Goal: Transaction & Acquisition: Download file/media

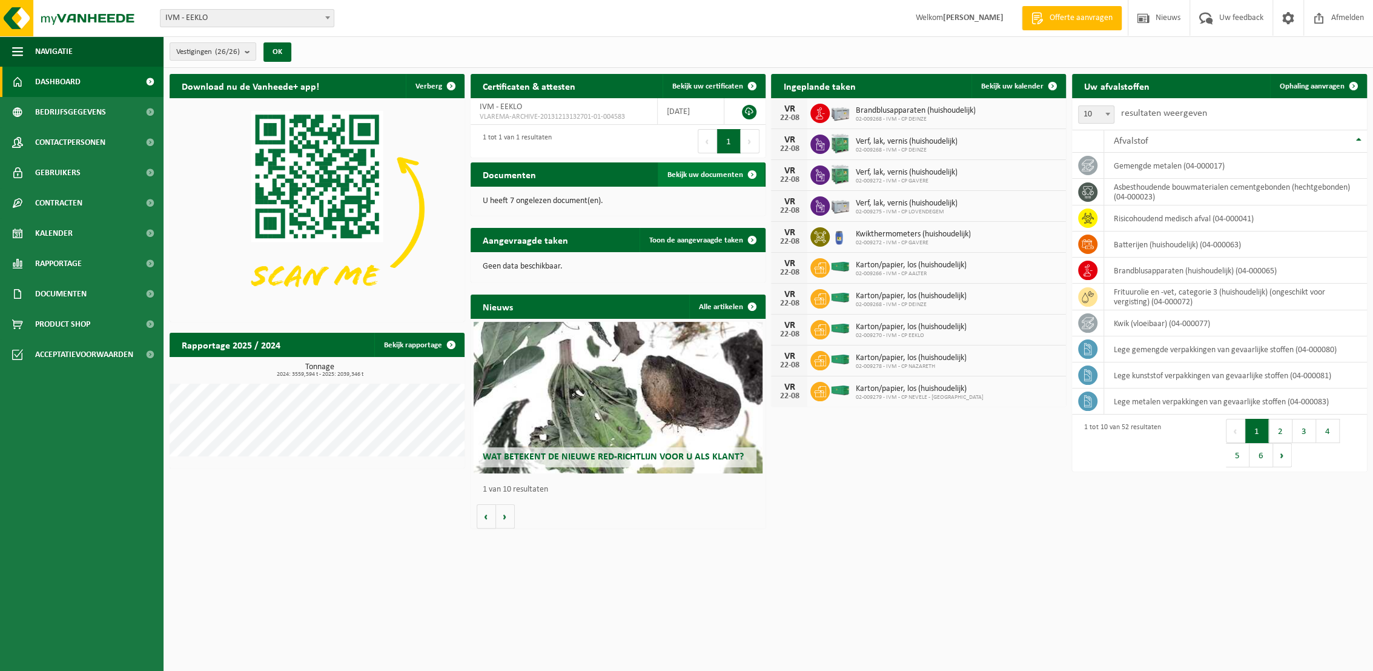
click at [714, 173] on span "Bekijk uw documenten" at bounding box center [706, 175] width 76 height 8
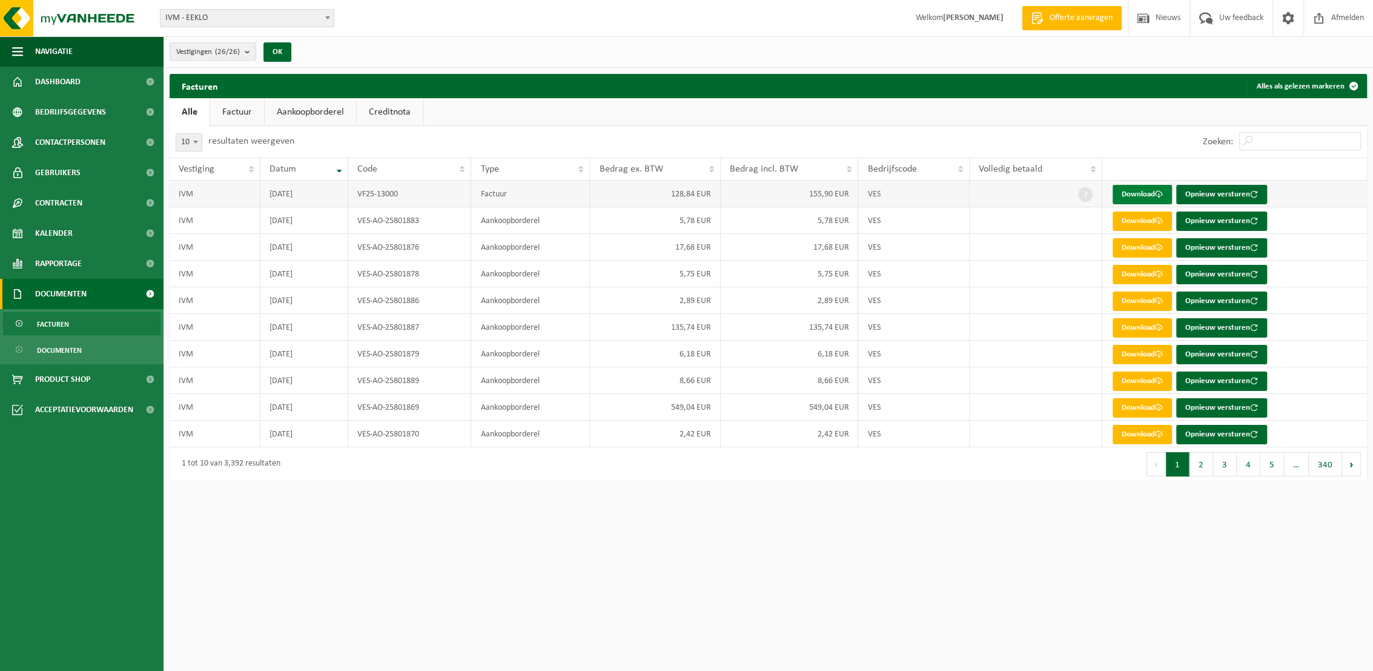
click at [1132, 193] on link "Download" at bounding box center [1142, 194] width 59 height 19
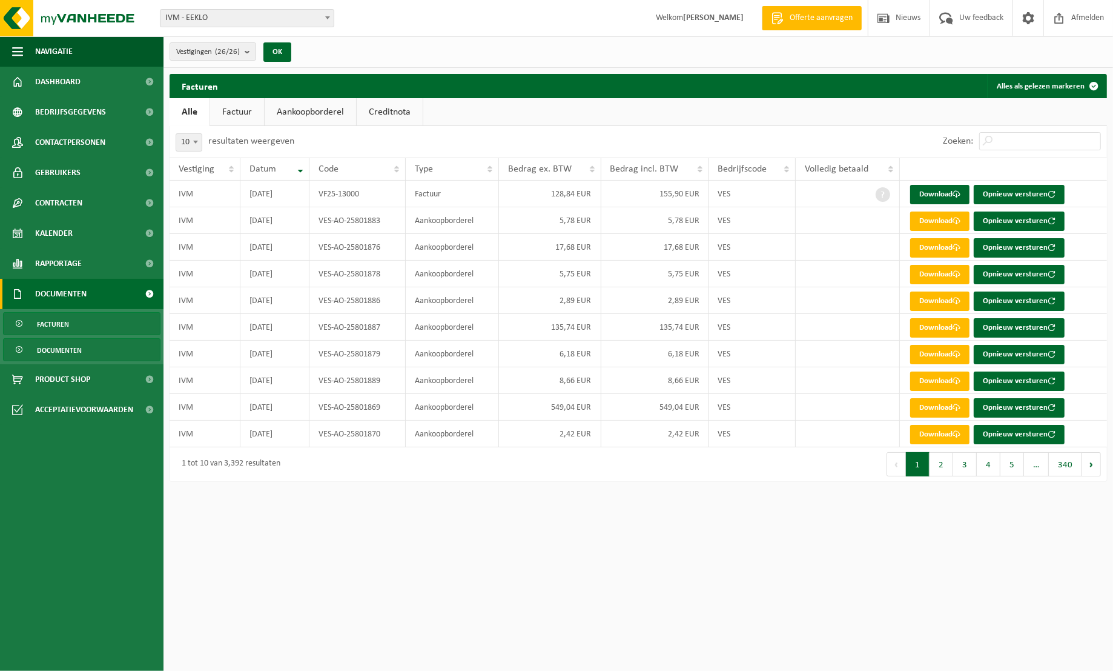
click at [63, 354] on span "Documenten" at bounding box center [59, 350] width 45 height 23
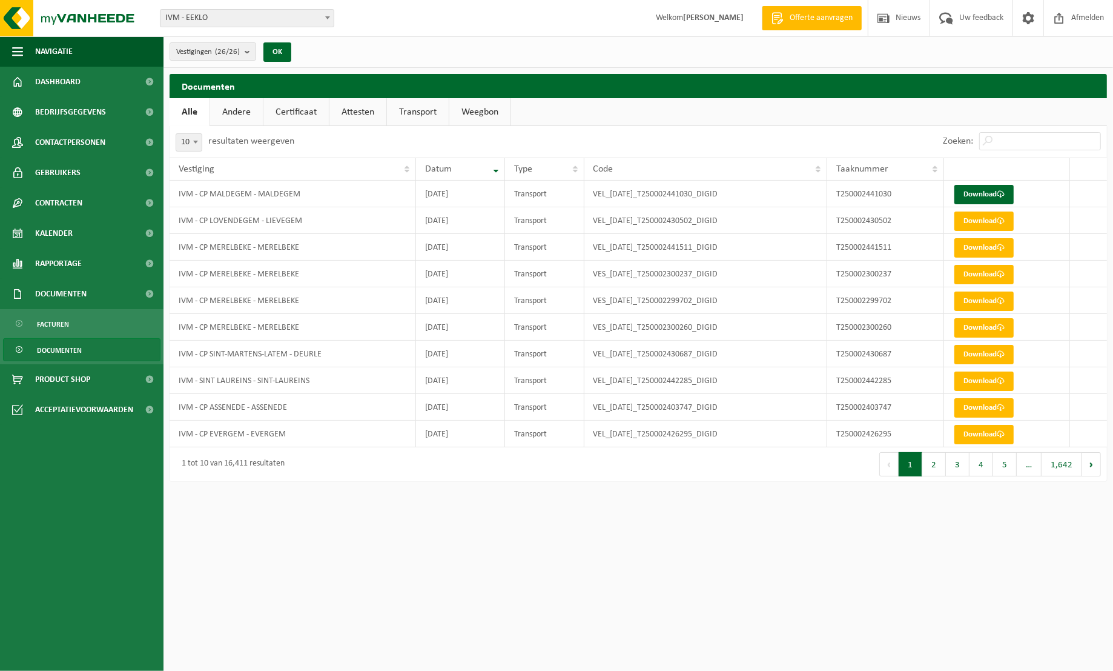
click at [237, 116] on link "Andere" at bounding box center [236, 112] width 53 height 28
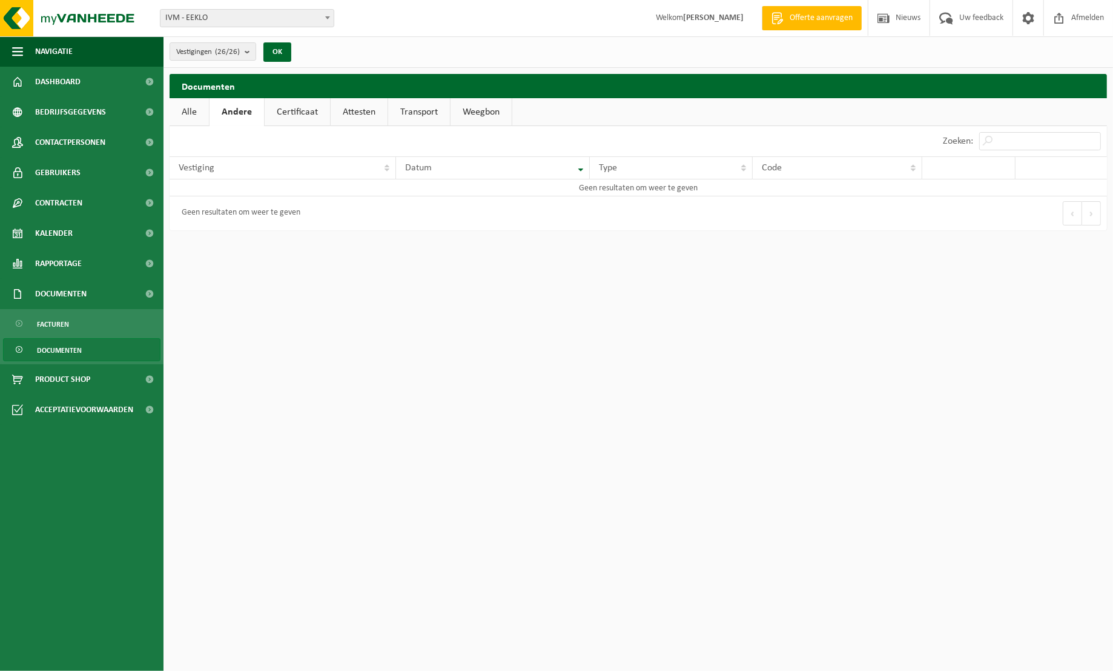
click at [302, 116] on link "Certificaat" at bounding box center [297, 112] width 65 height 28
click at [355, 117] on link "Attesten" at bounding box center [358, 112] width 57 height 28
click at [412, 118] on link "Transport" at bounding box center [420, 112] width 62 height 28
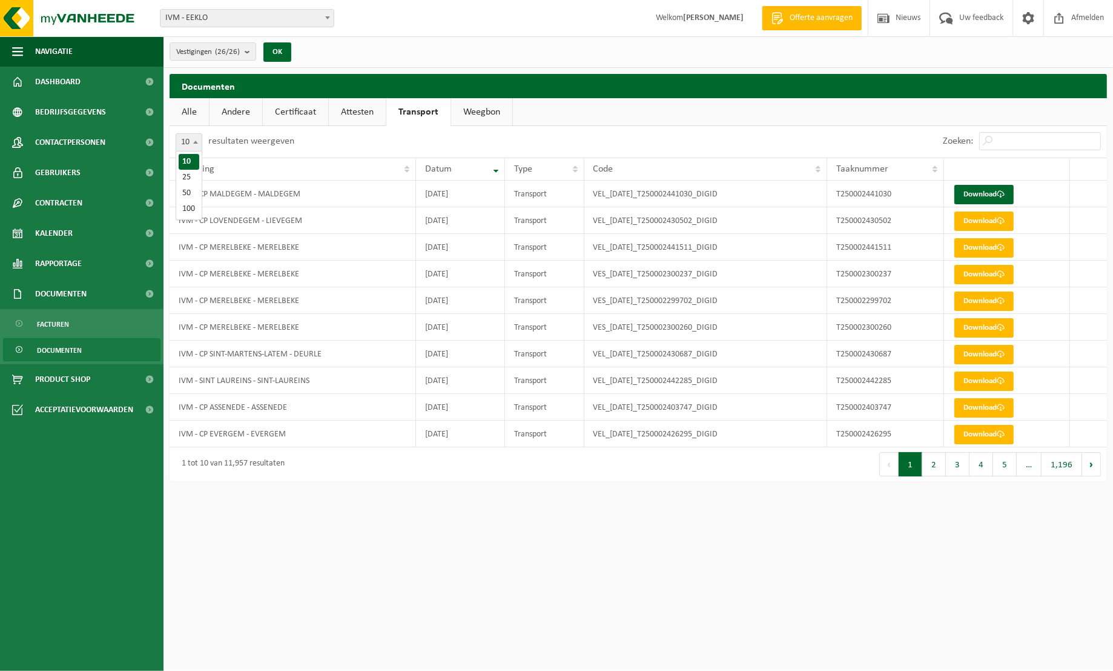
click at [196, 145] on span at bounding box center [196, 142] width 12 height 16
select select "100"
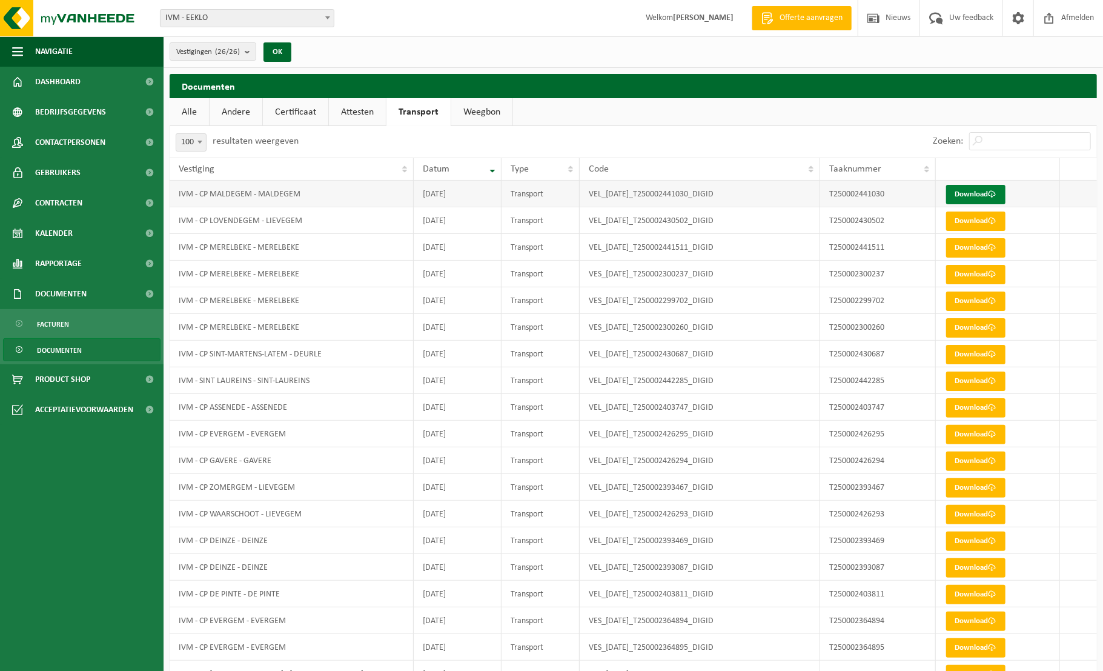
click at [992, 193] on span at bounding box center [993, 194] width 8 height 8
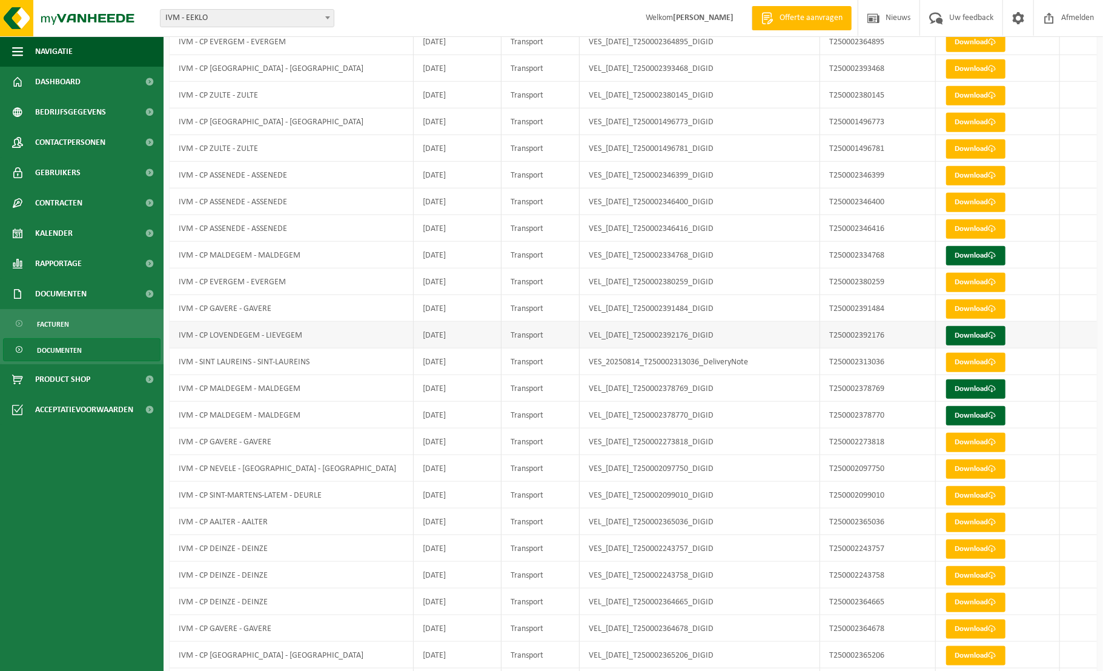
scroll to position [606, 0]
click at [983, 252] on link "Download" at bounding box center [975, 254] width 59 height 19
click at [982, 385] on link "Download" at bounding box center [975, 388] width 59 height 19
click at [985, 413] on link "Download" at bounding box center [975, 414] width 59 height 19
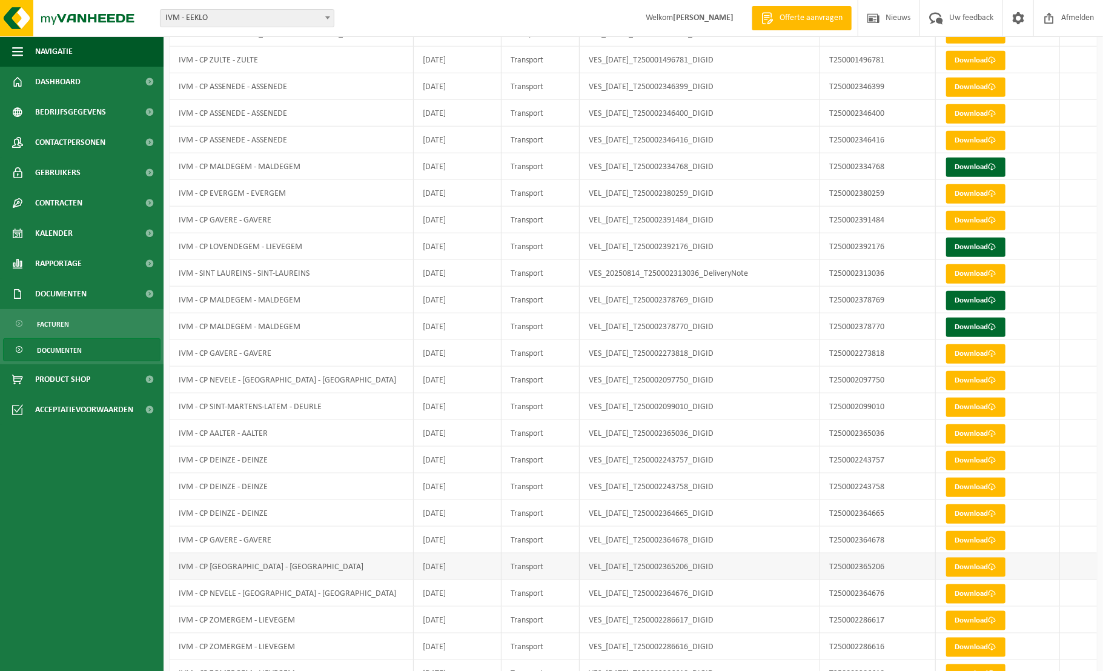
scroll to position [522, 0]
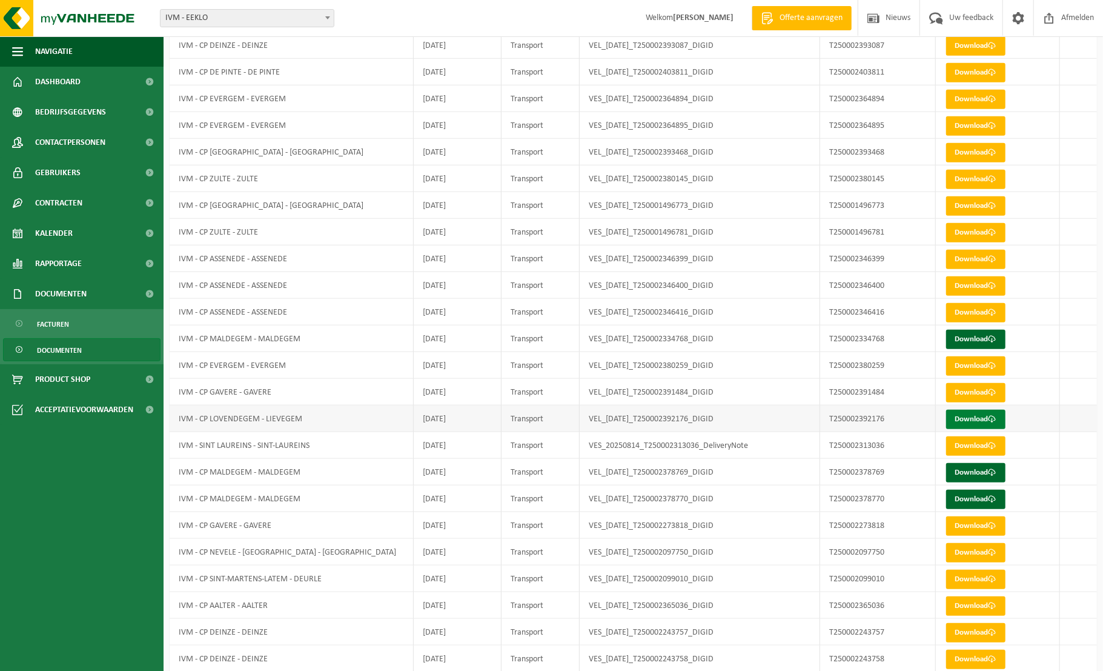
click at [981, 415] on link "Download" at bounding box center [975, 418] width 59 height 19
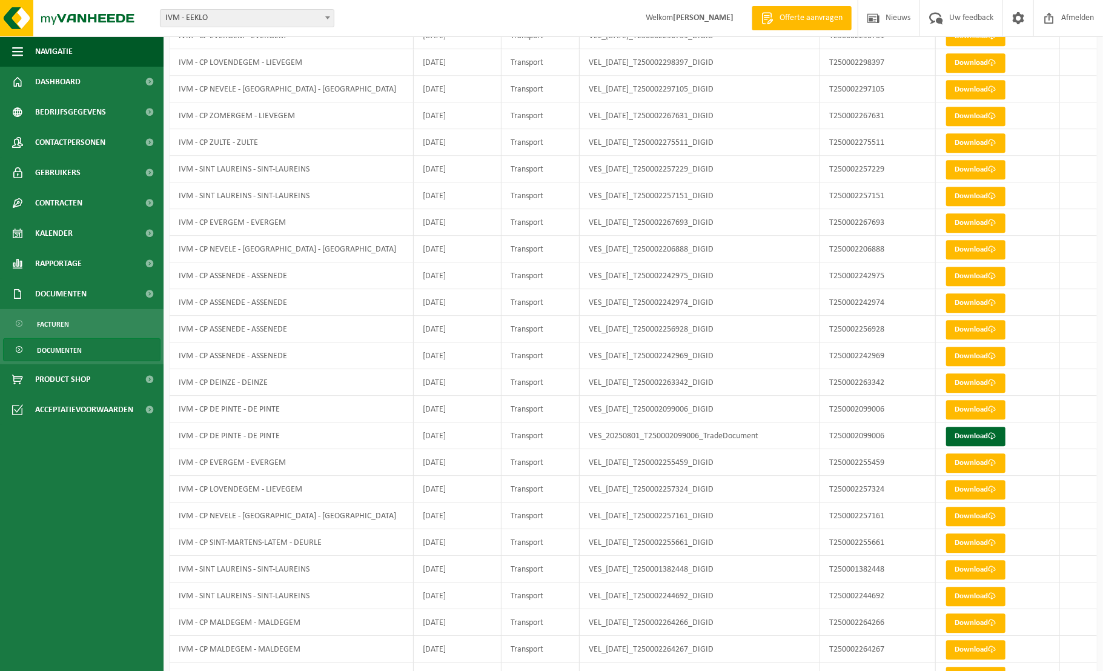
scroll to position [2053, 0]
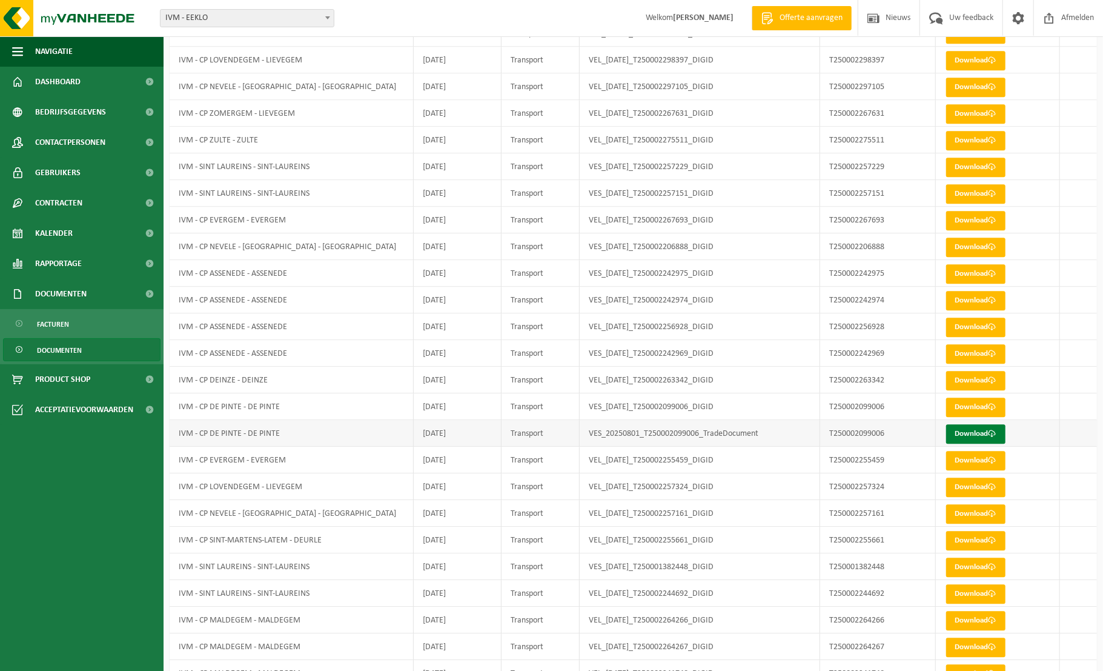
click at [978, 428] on link "Download" at bounding box center [975, 433] width 59 height 19
click at [61, 83] on span "Dashboard" at bounding box center [57, 82] width 45 height 30
